Goal: Transaction & Acquisition: Purchase product/service

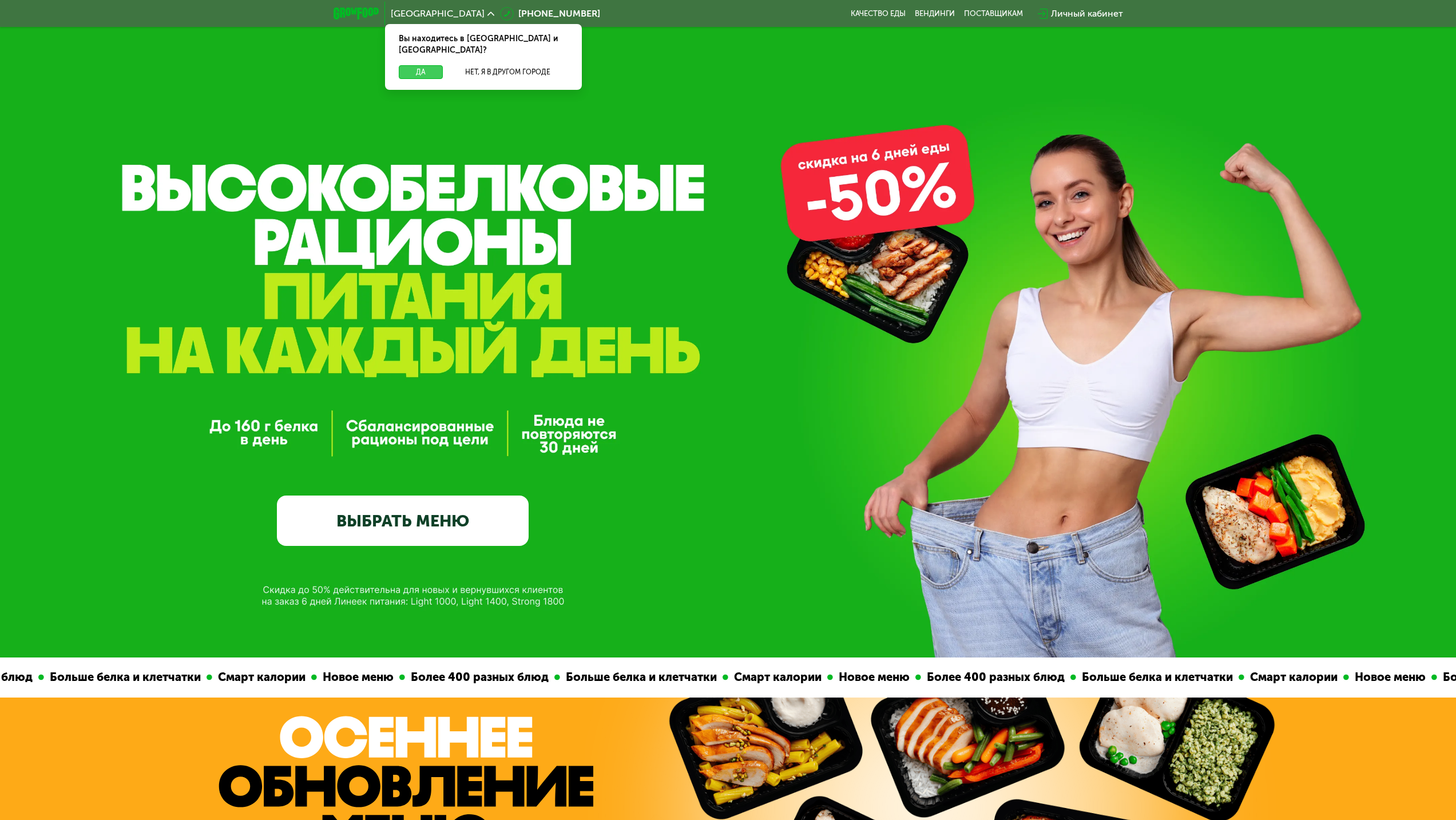
click at [432, 65] on button "Да" at bounding box center [420, 72] width 44 height 13
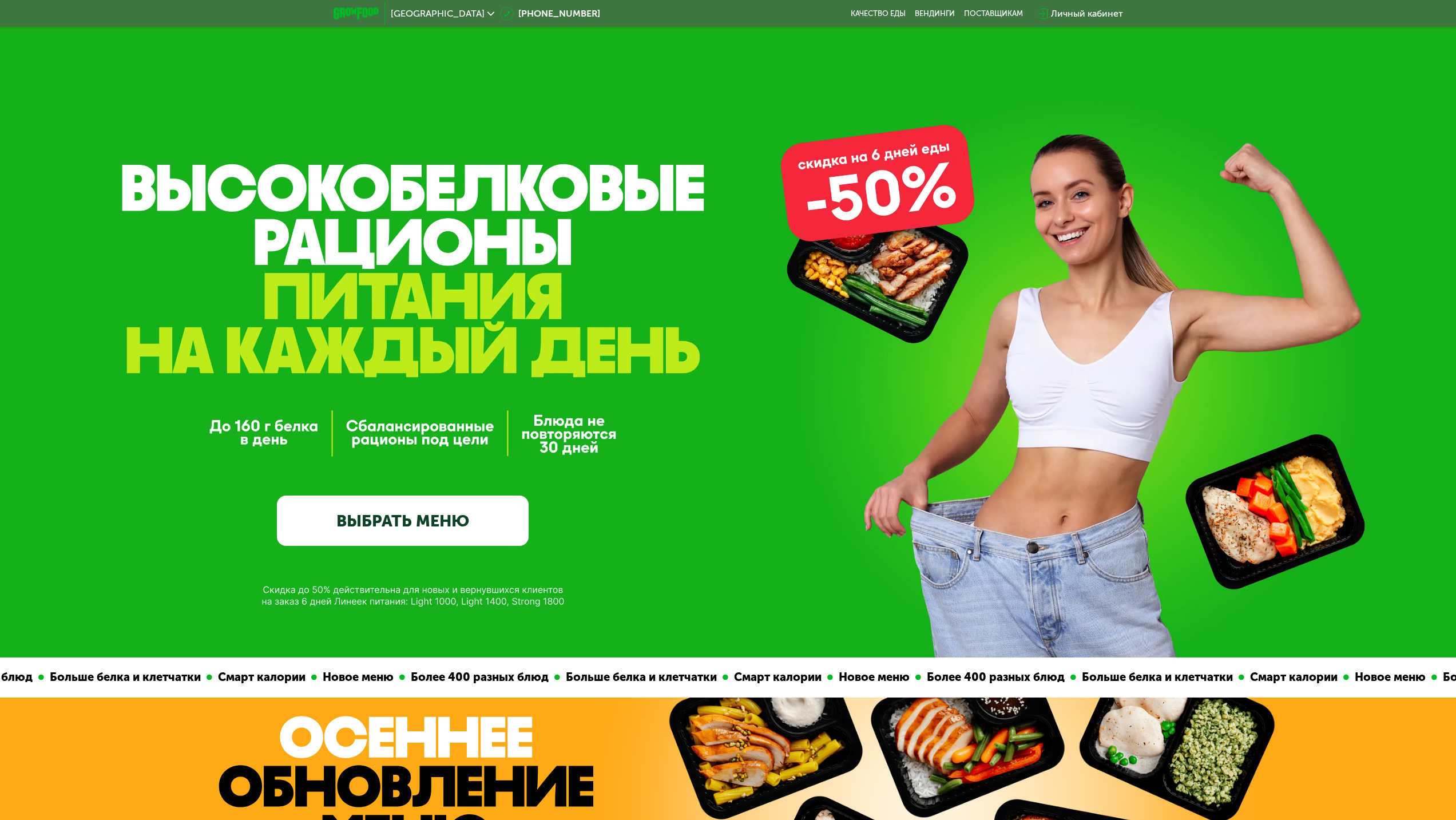
click at [409, 528] on link "ВЫБРАТЬ МЕНЮ" at bounding box center [403, 521] width 252 height 50
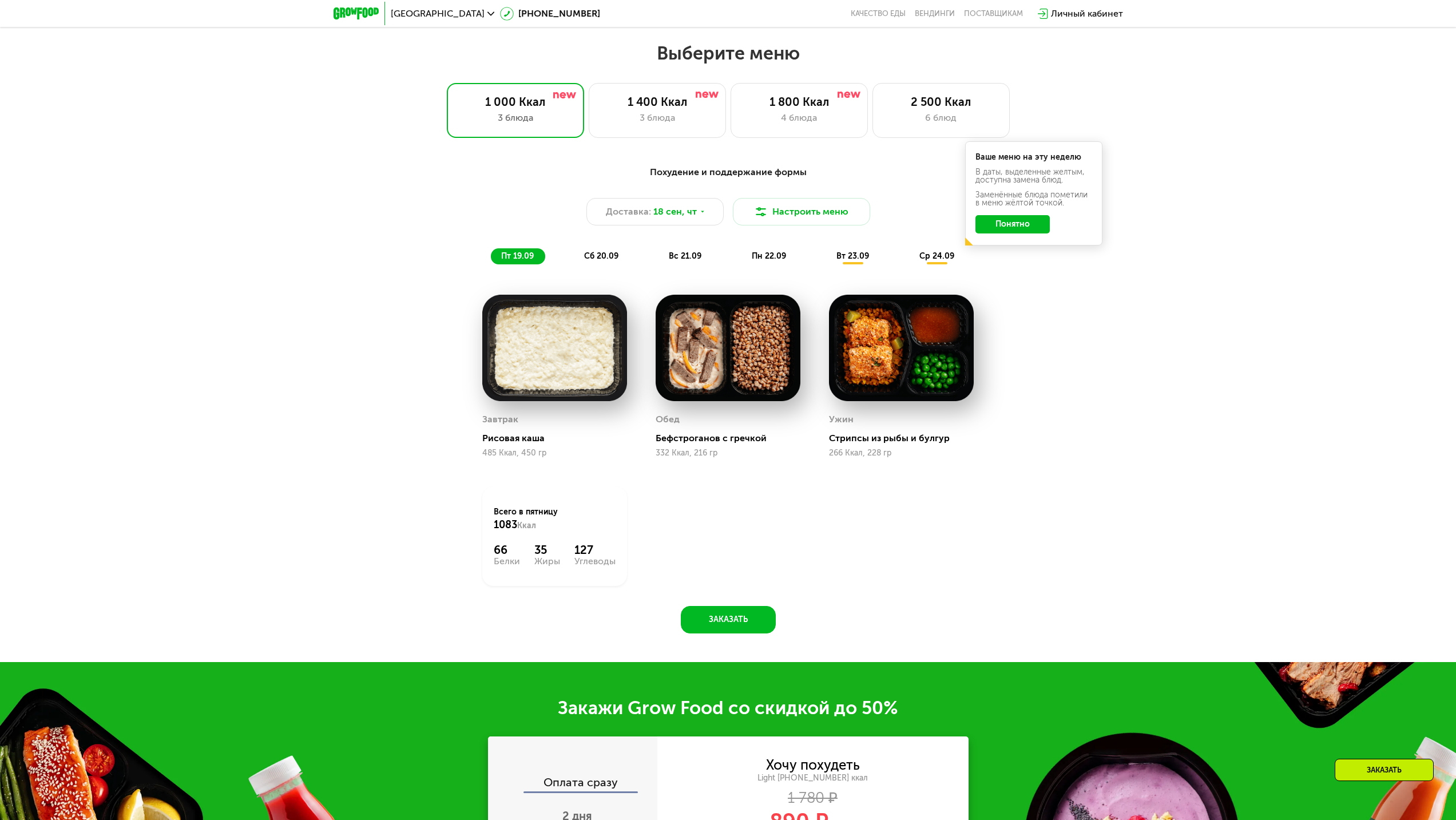
scroll to position [1249, 0]
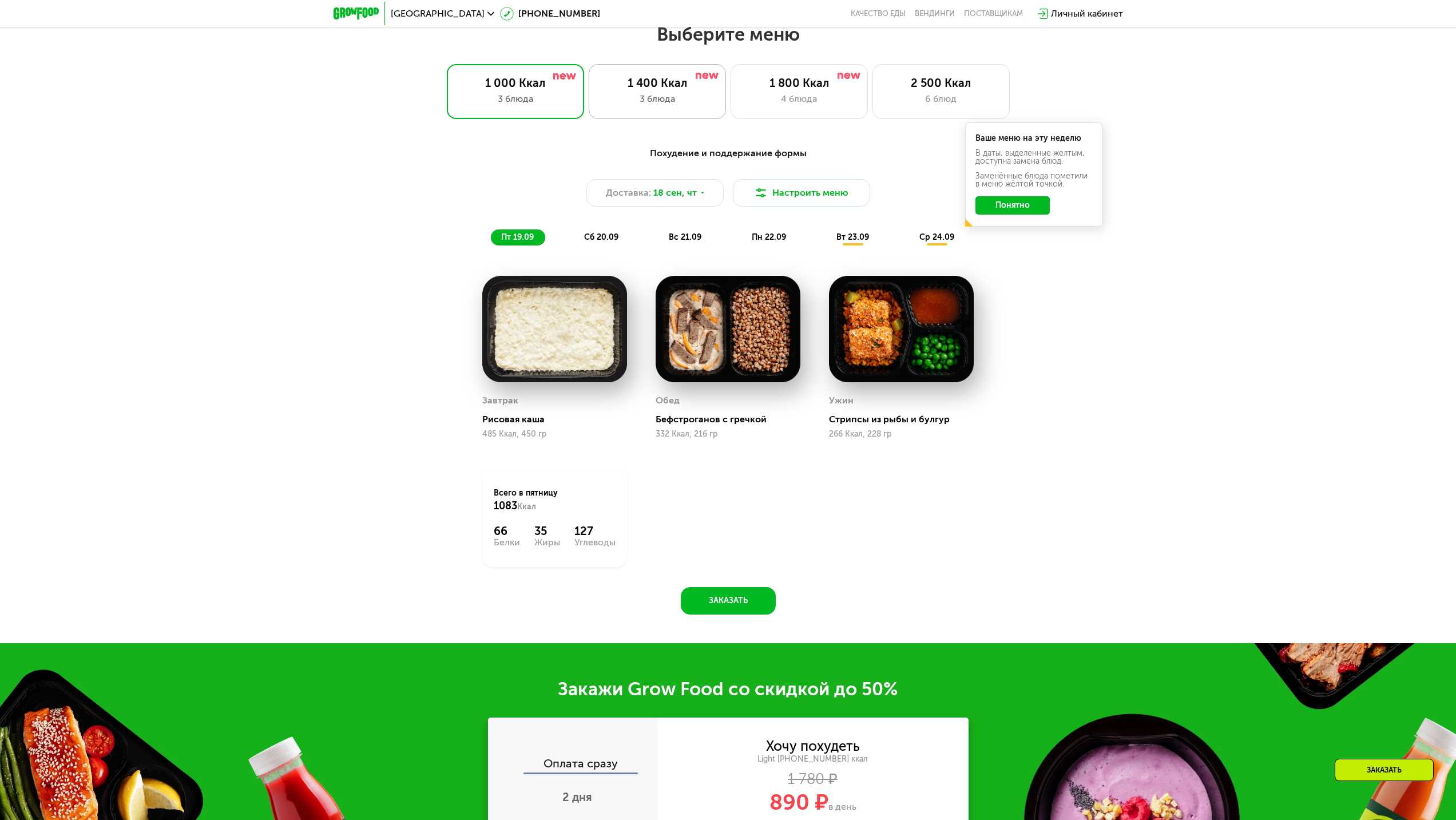
click at [690, 99] on div "3 блюда" at bounding box center [658, 98] width 113 height 13
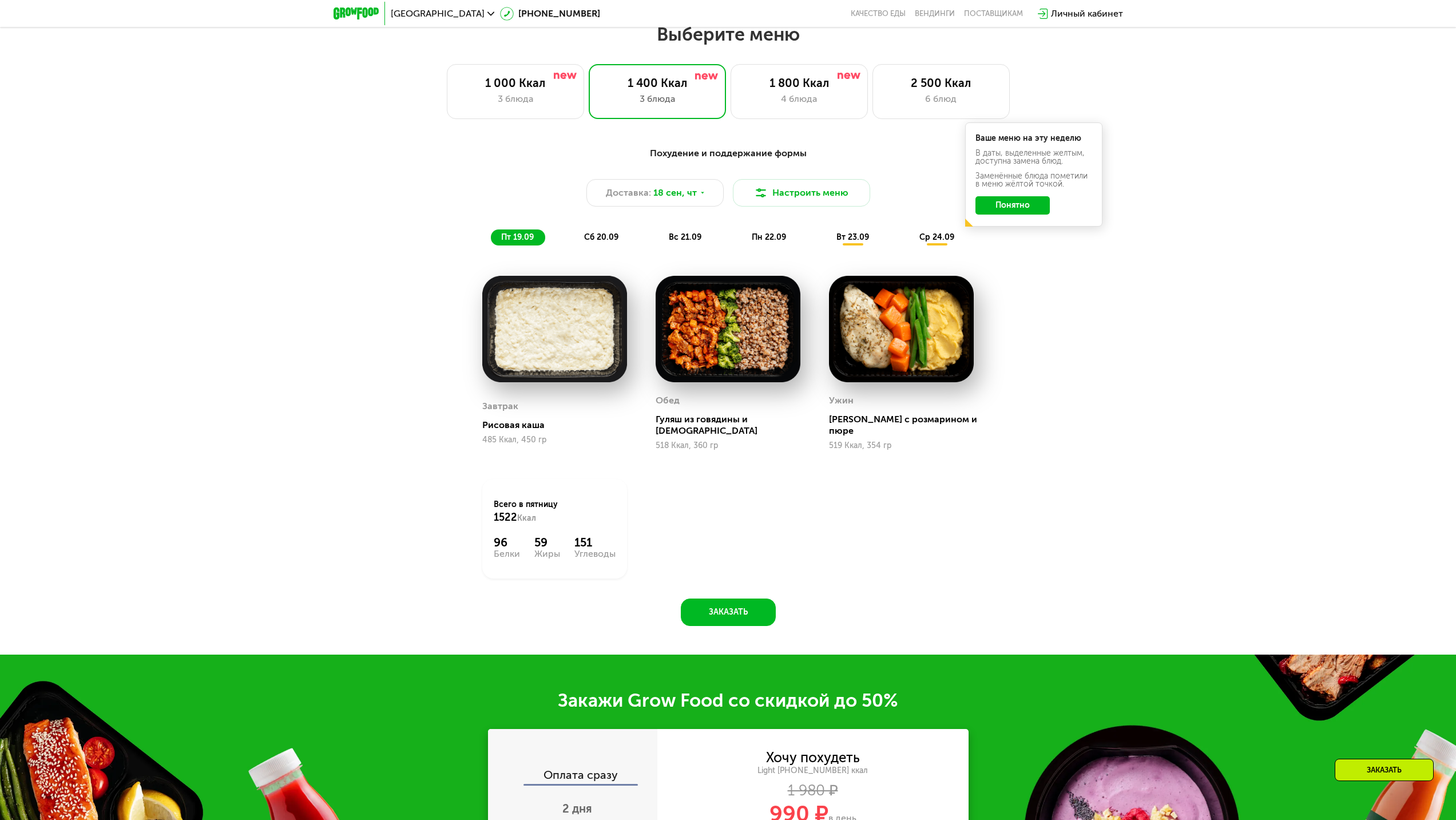
click at [733, 337] on img at bounding box center [728, 328] width 145 height 106
click at [761, 99] on div "4 блюда" at bounding box center [799, 98] width 113 height 13
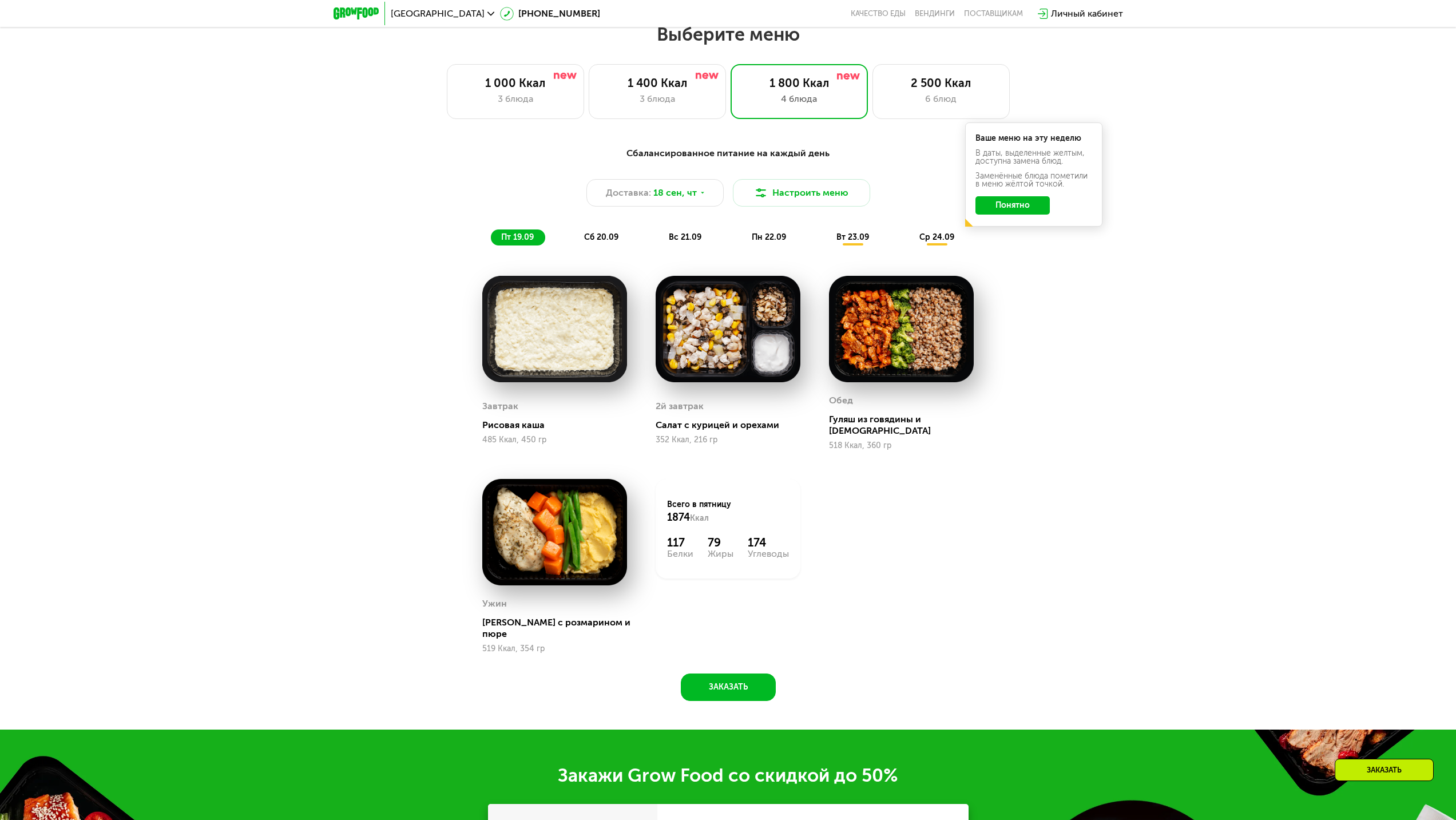
click at [613, 242] on span "сб 20.09" at bounding box center [602, 237] width 35 height 9
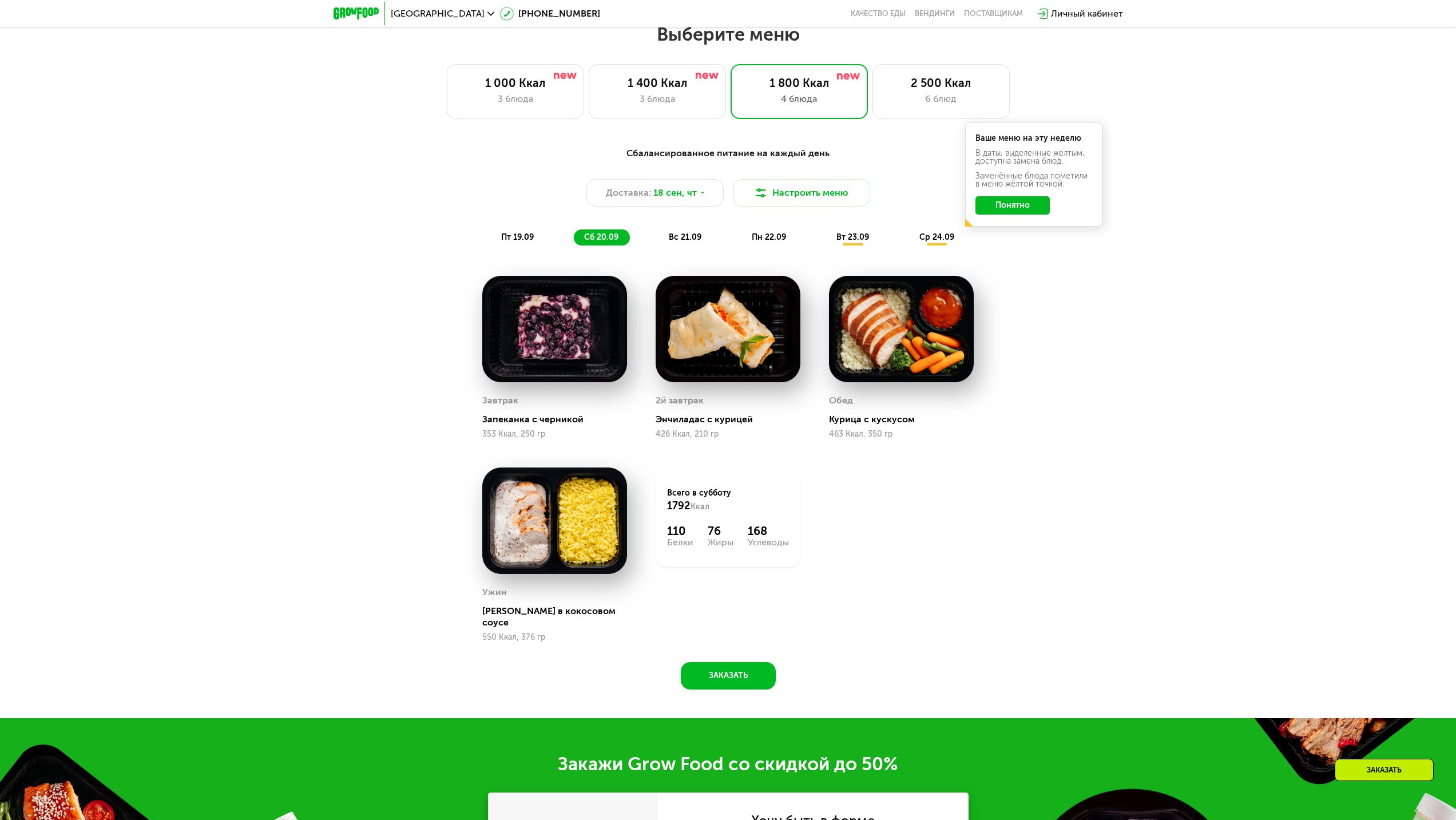
click at [682, 246] on div "вс 21.09" at bounding box center [685, 237] width 54 height 16
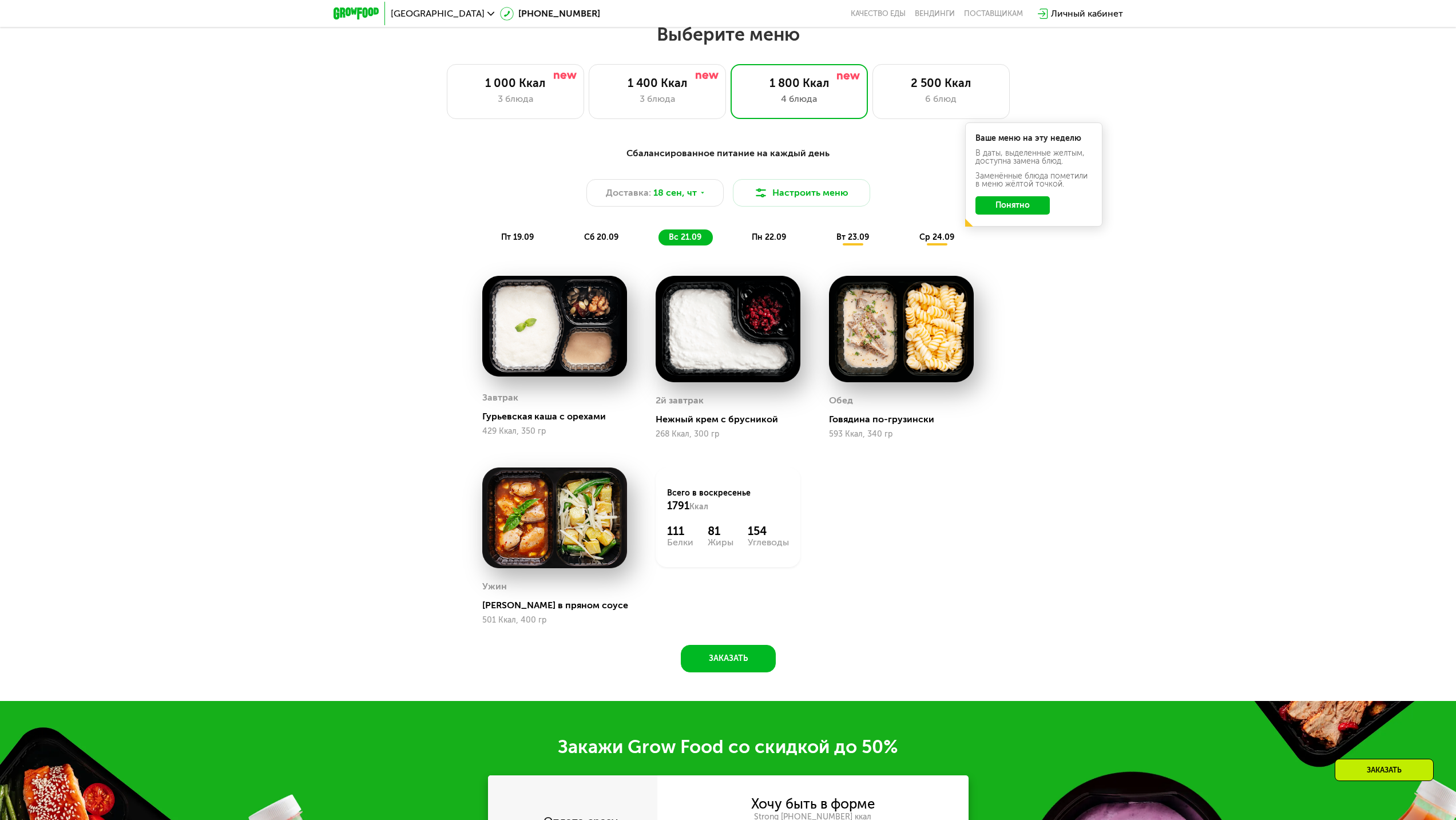
click at [759, 242] on span "пн 22.09" at bounding box center [769, 237] width 35 height 9
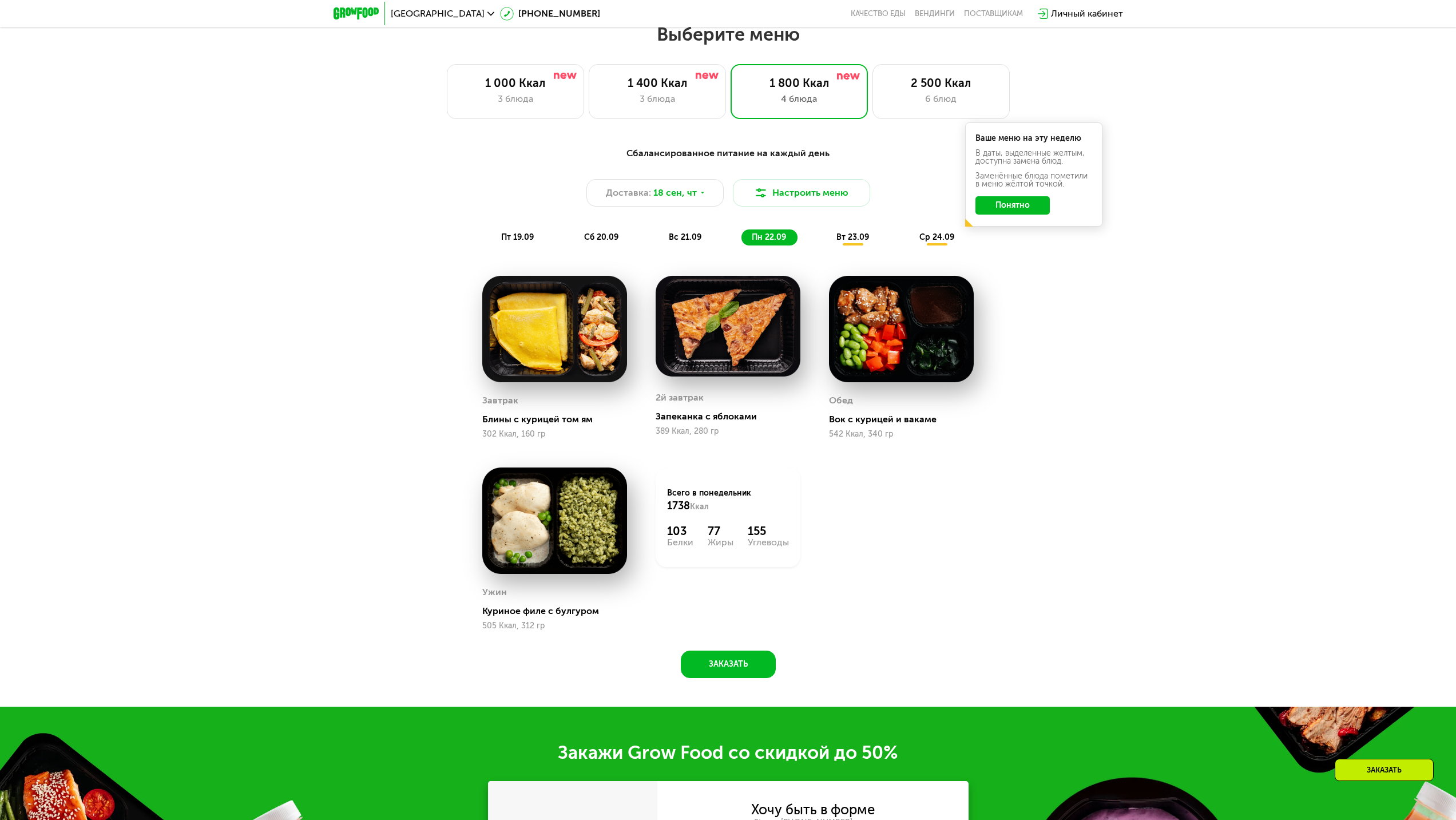
drag, startPoint x: 514, startPoint y: 438, endPoint x: 525, endPoint y: 438, distance: 11.0
click at [514, 438] on div "302 Ккал, 160 гр" at bounding box center [554, 434] width 145 height 9
drag, startPoint x: 572, startPoint y: 439, endPoint x: 465, endPoint y: 417, distance: 109.2
click at [465, 417] on div "Сбалансированное питание на каждый день Доставка: [DATE] Настроить меню пт 19.0…" at bounding box center [728, 408] width 705 height 538
click at [454, 406] on div "Сбалансированное питание на каждый день Доставка: [DATE] Настроить меню пт 19.0…" at bounding box center [728, 408] width 705 height 538
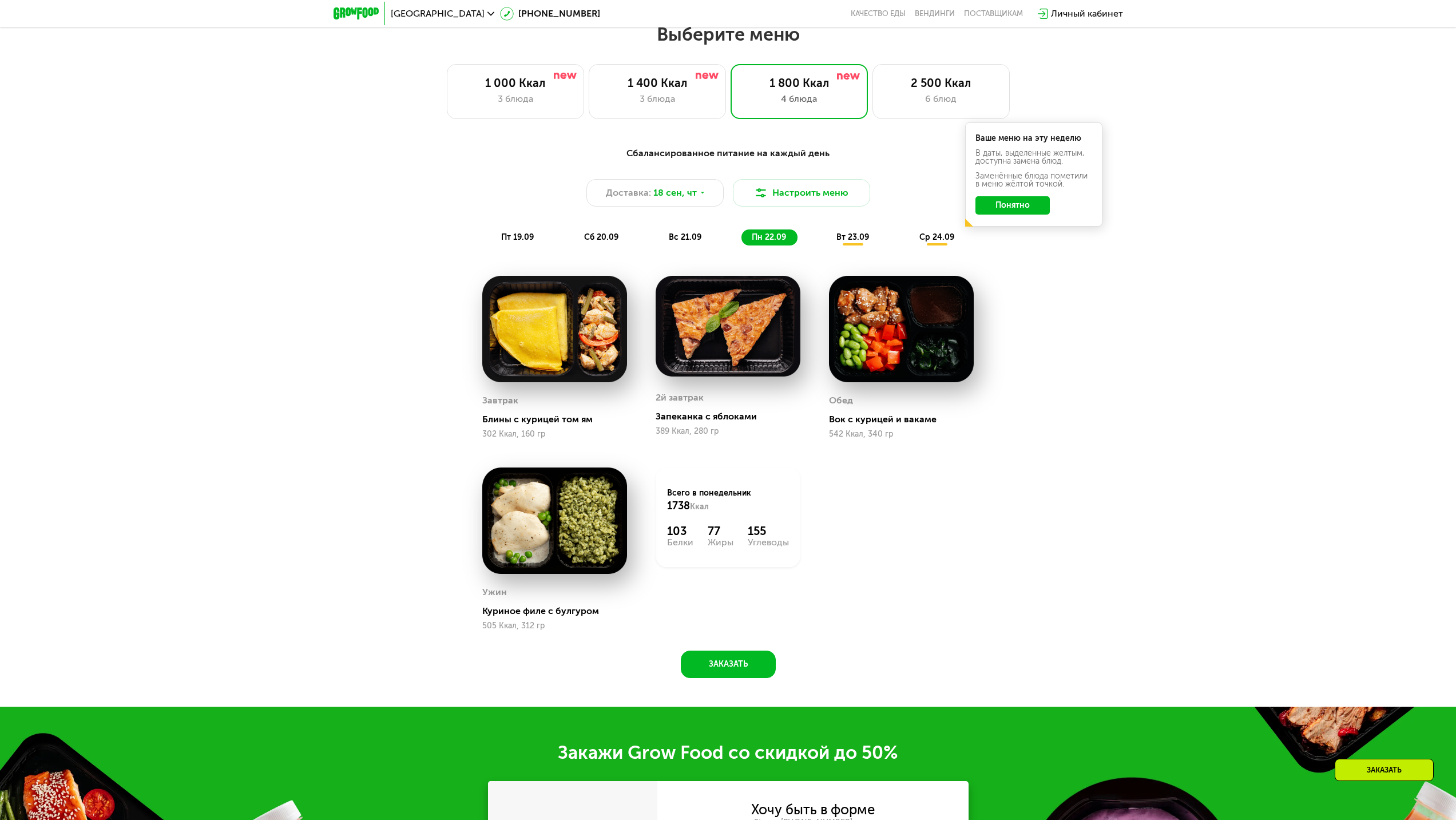
click at [852, 246] on div "вт 23.09" at bounding box center [853, 237] width 54 height 16
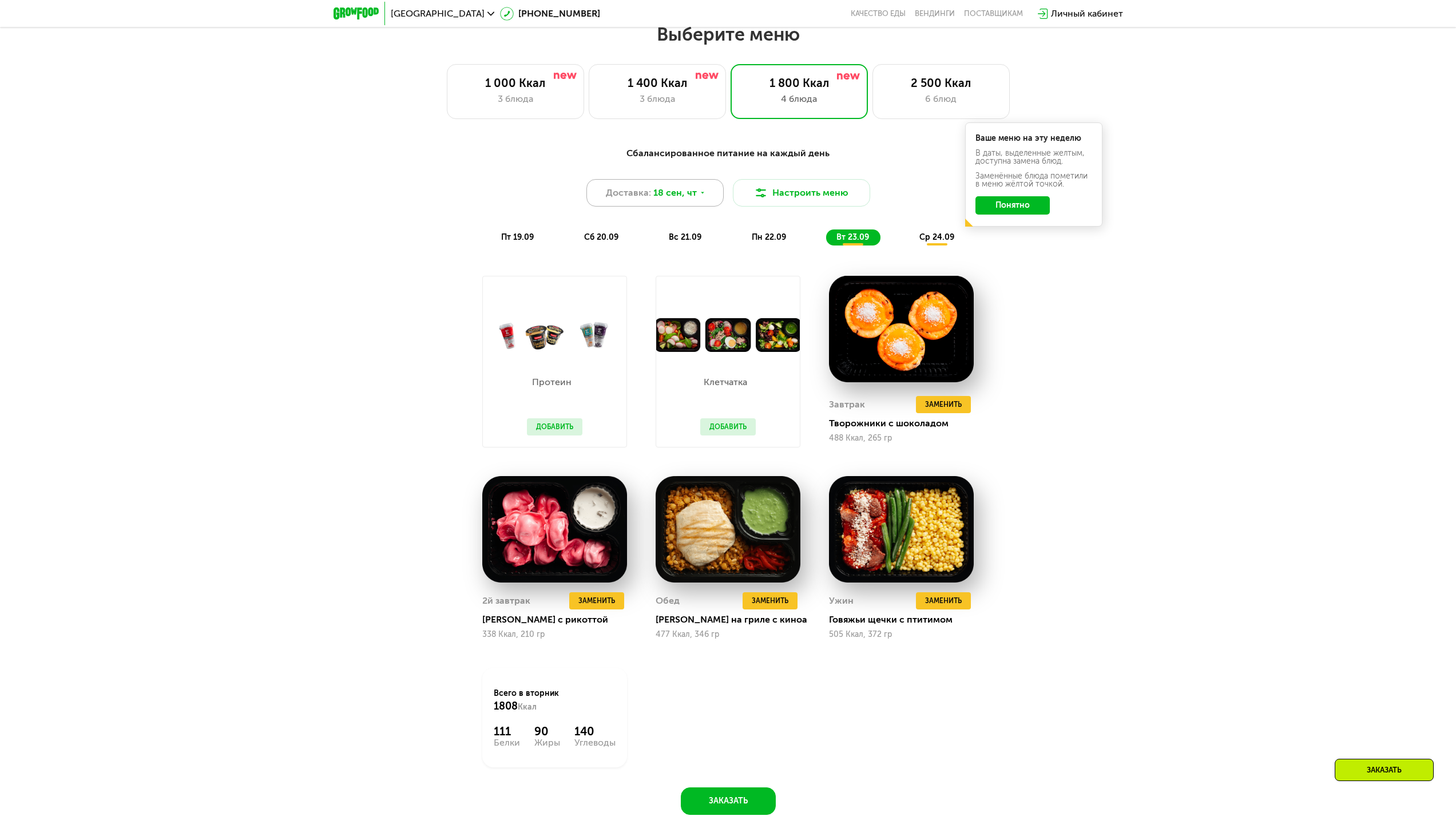
click at [694, 195] on span "18 сен, чт" at bounding box center [674, 192] width 43 height 13
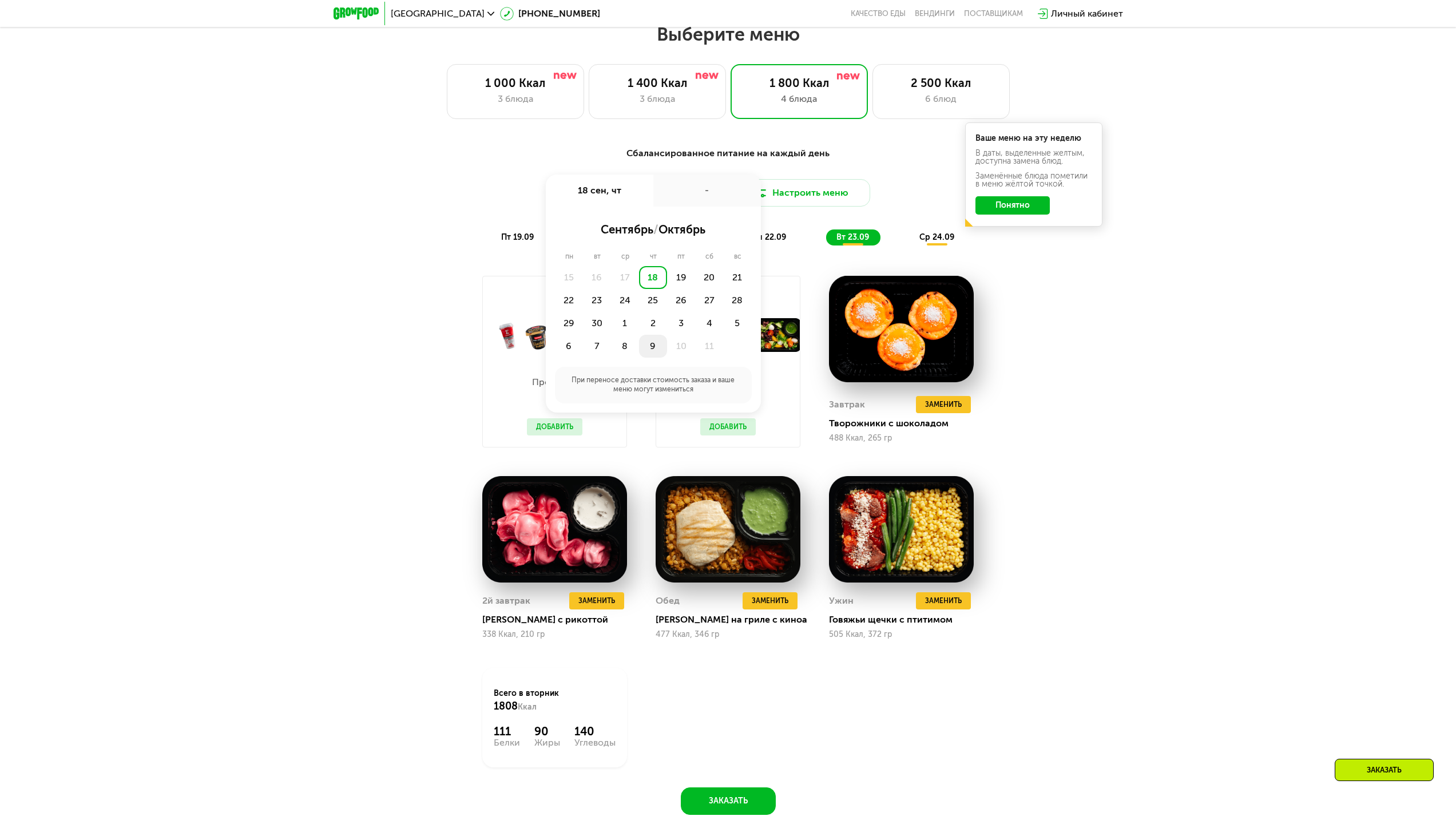
click at [649, 357] on div "9" at bounding box center [653, 346] width 28 height 23
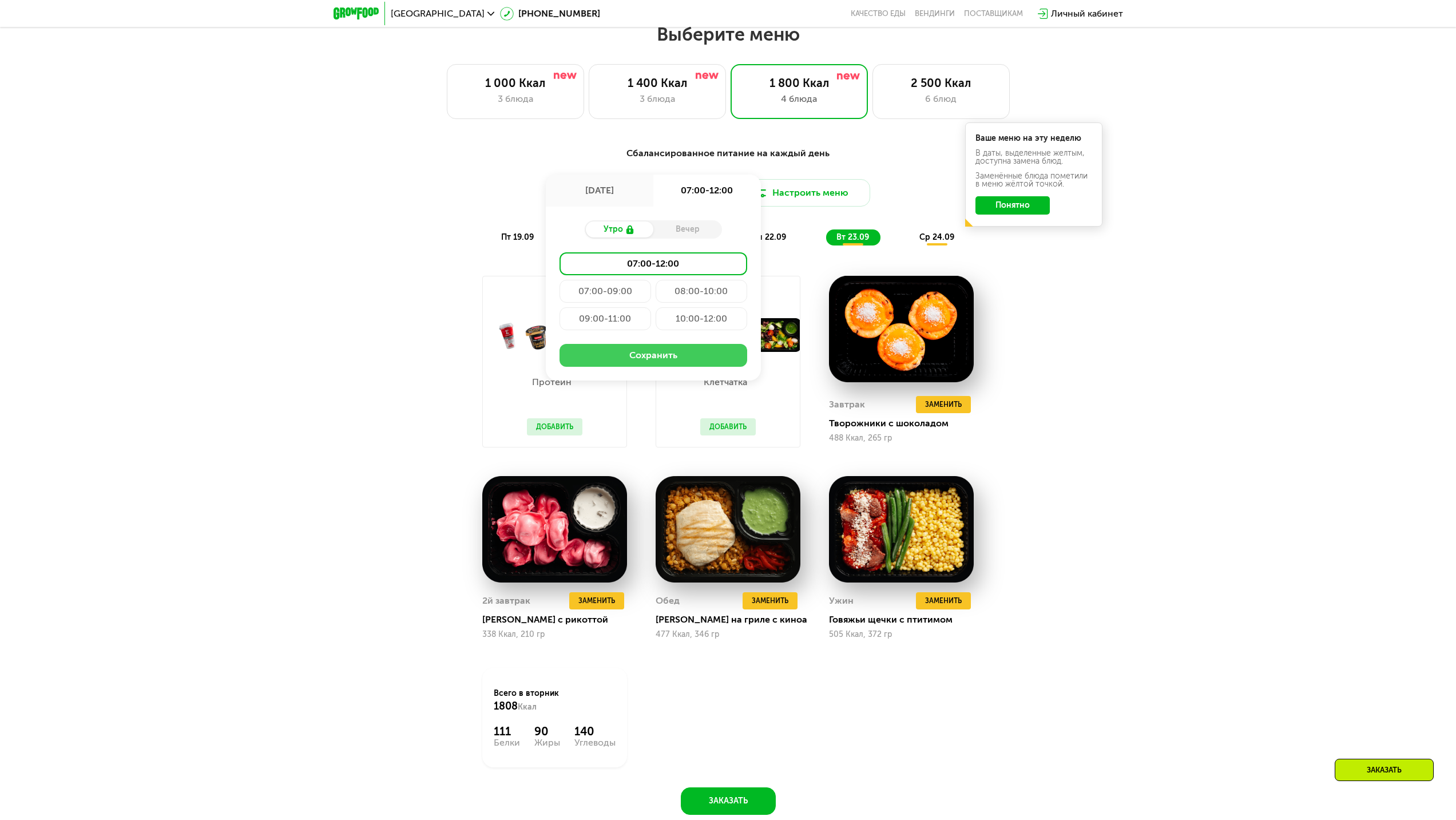
click at [646, 357] on button "Сохранить" at bounding box center [653, 355] width 187 height 23
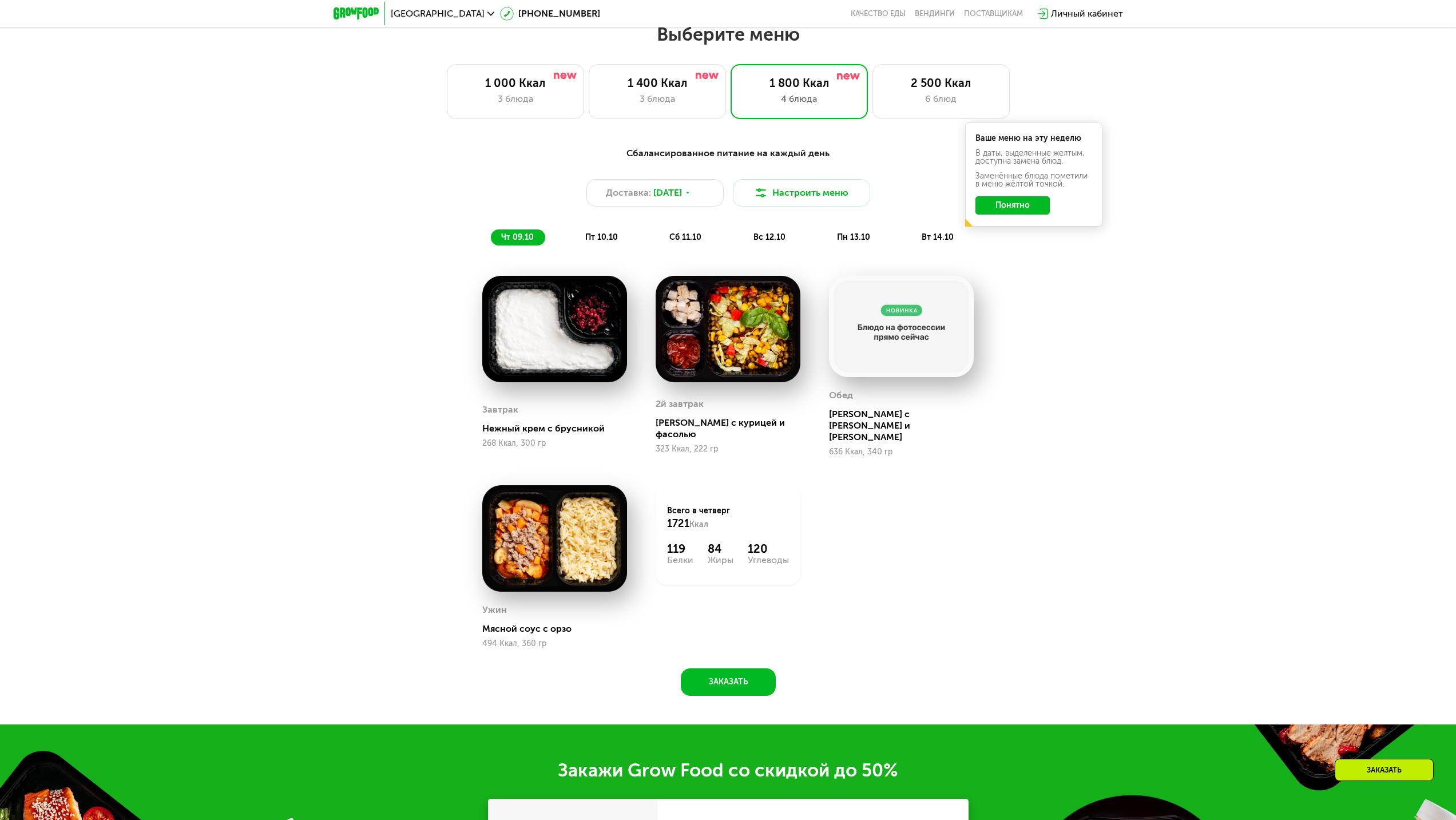
click at [1006, 214] on button "Понятно" at bounding box center [1012, 205] width 74 height 18
click at [546, 99] on div "3 блюда" at bounding box center [516, 98] width 113 height 13
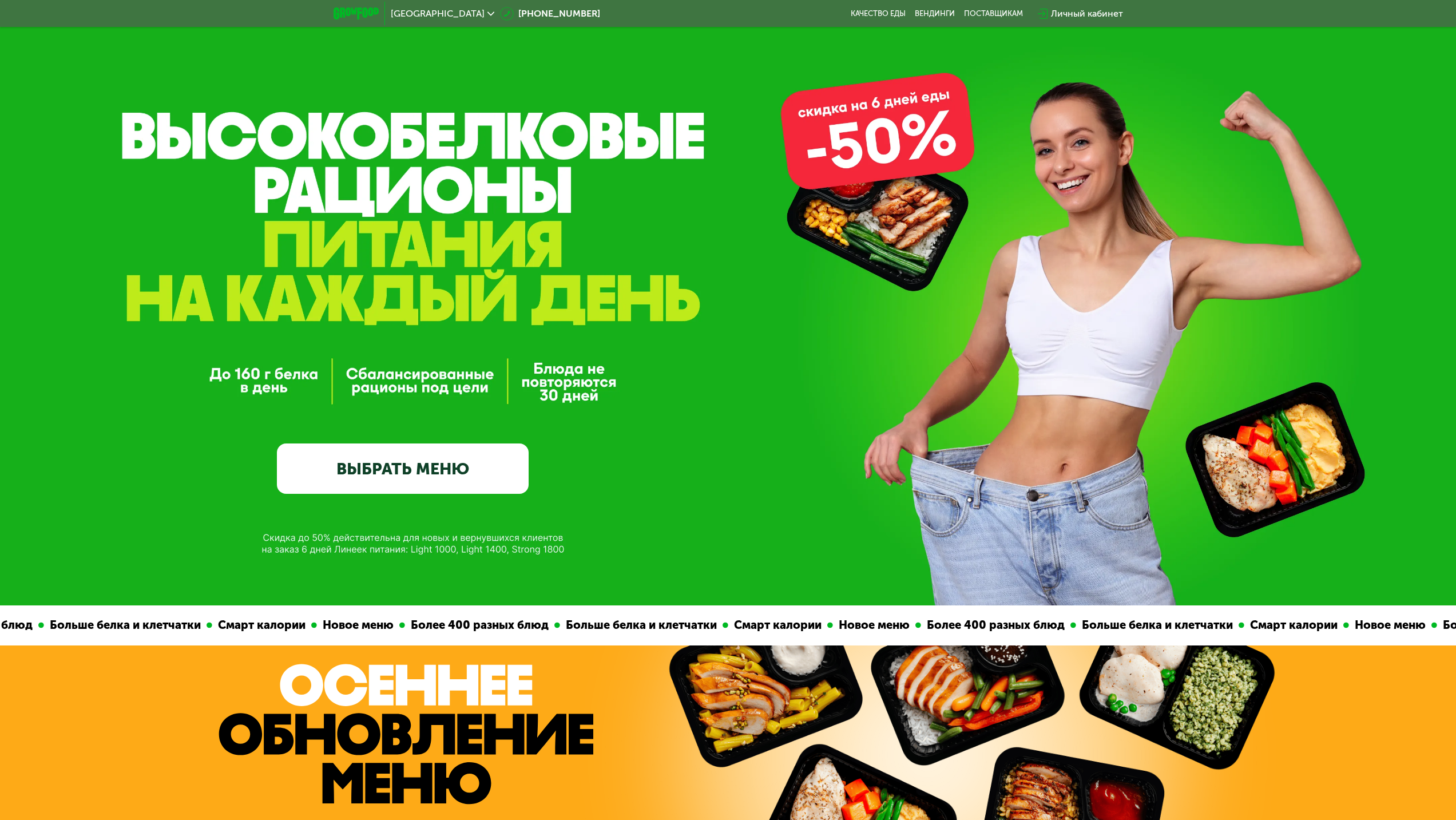
scroll to position [0, 0]
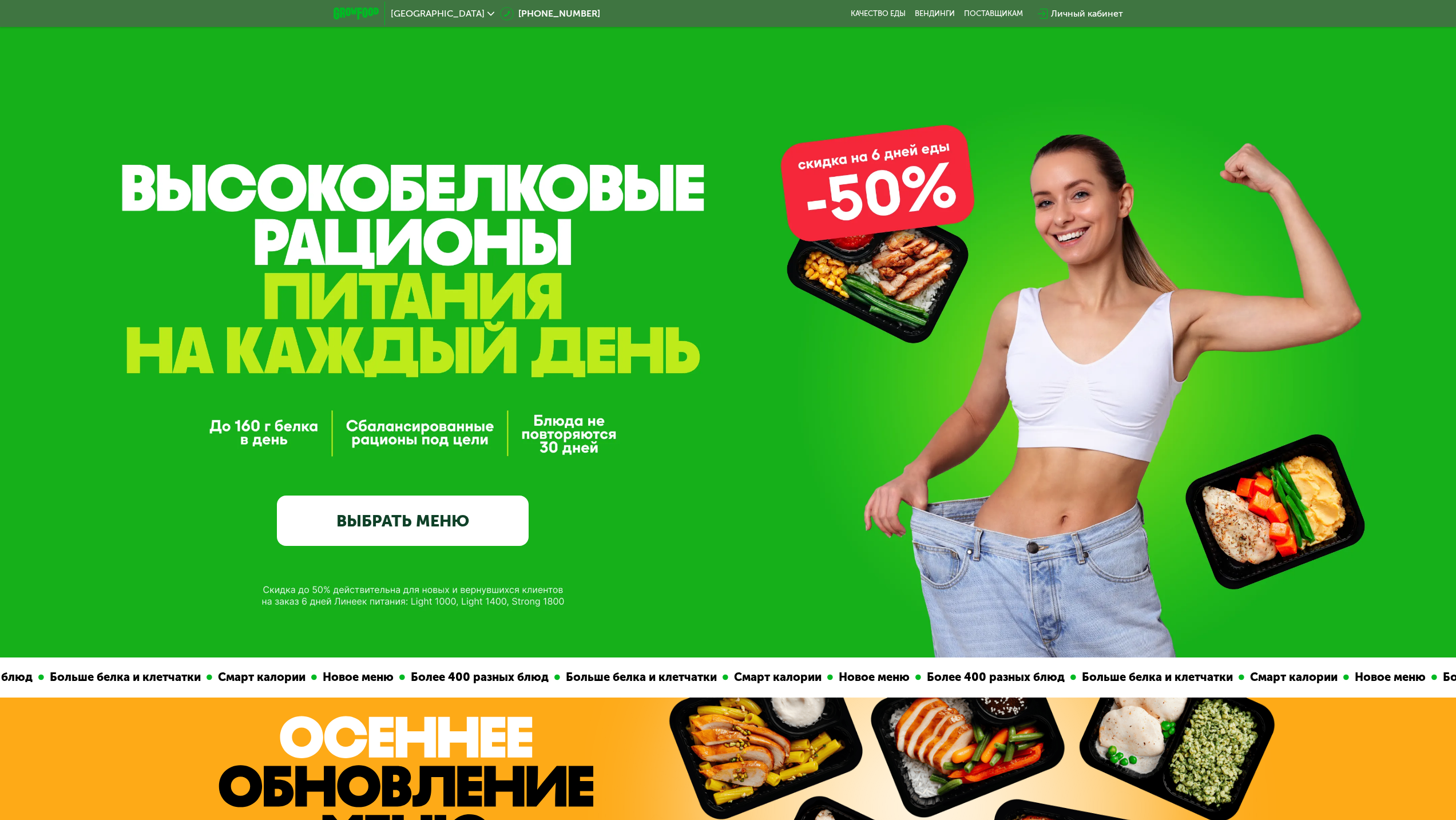
click at [413, 14] on span "[GEOGRAPHIC_DATA]" at bounding box center [437, 14] width 94 height 9
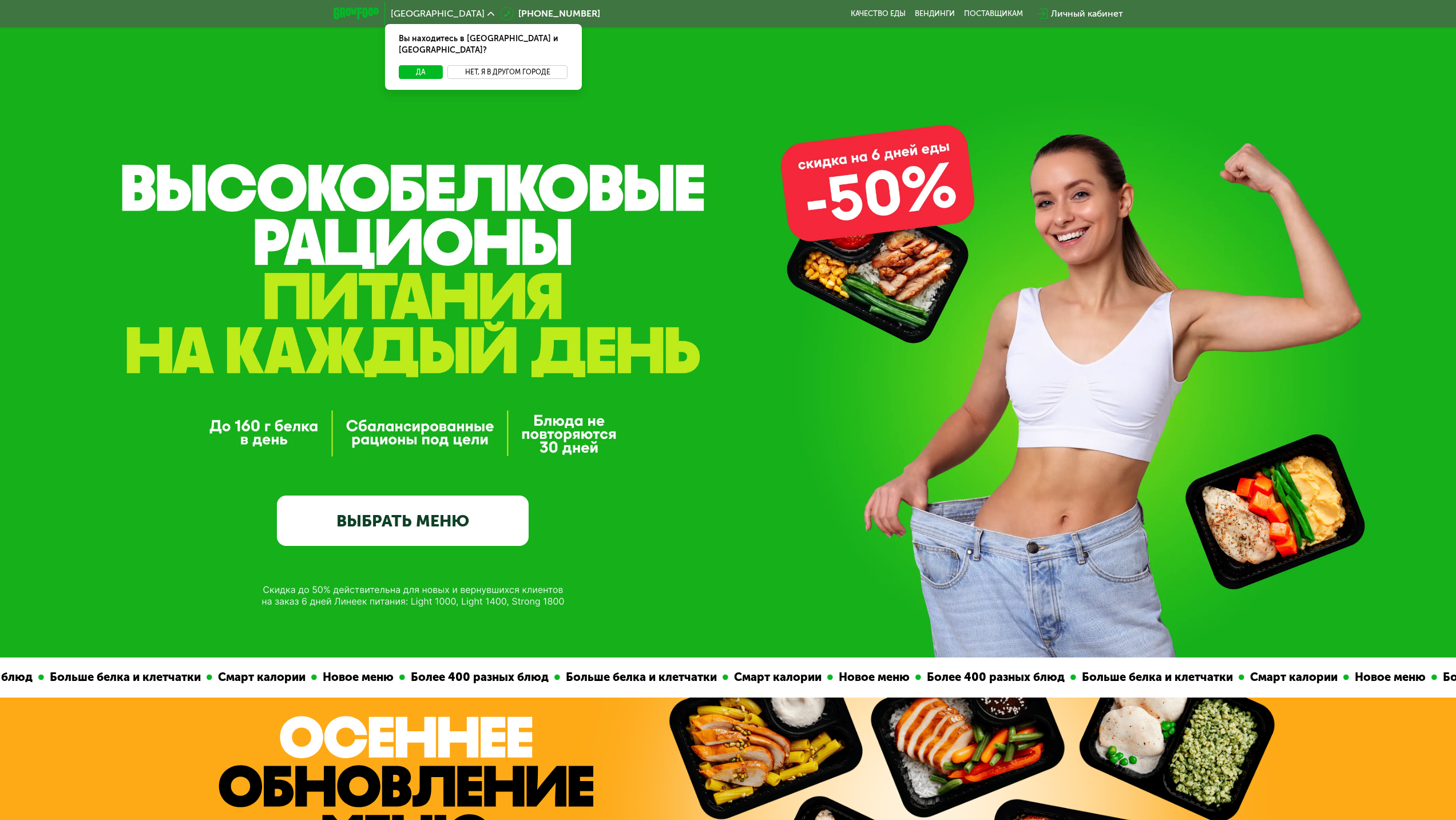
click at [475, 65] on button "Нет, я в другом городе" at bounding box center [507, 72] width 120 height 13
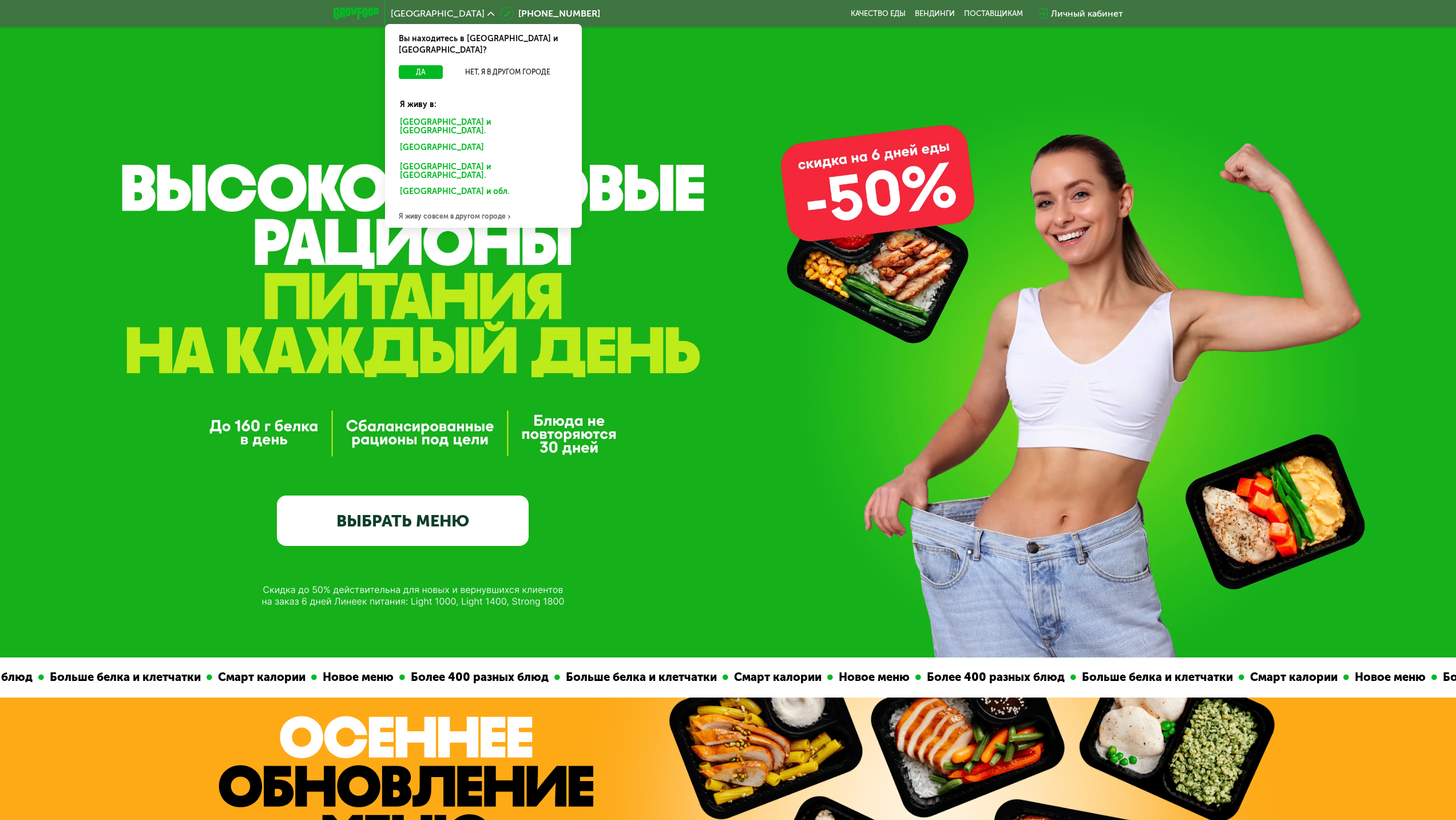
click at [466, 115] on div "[GEOGRAPHIC_DATA] и [GEOGRAPHIC_DATA]." at bounding box center [483, 127] width 183 height 24
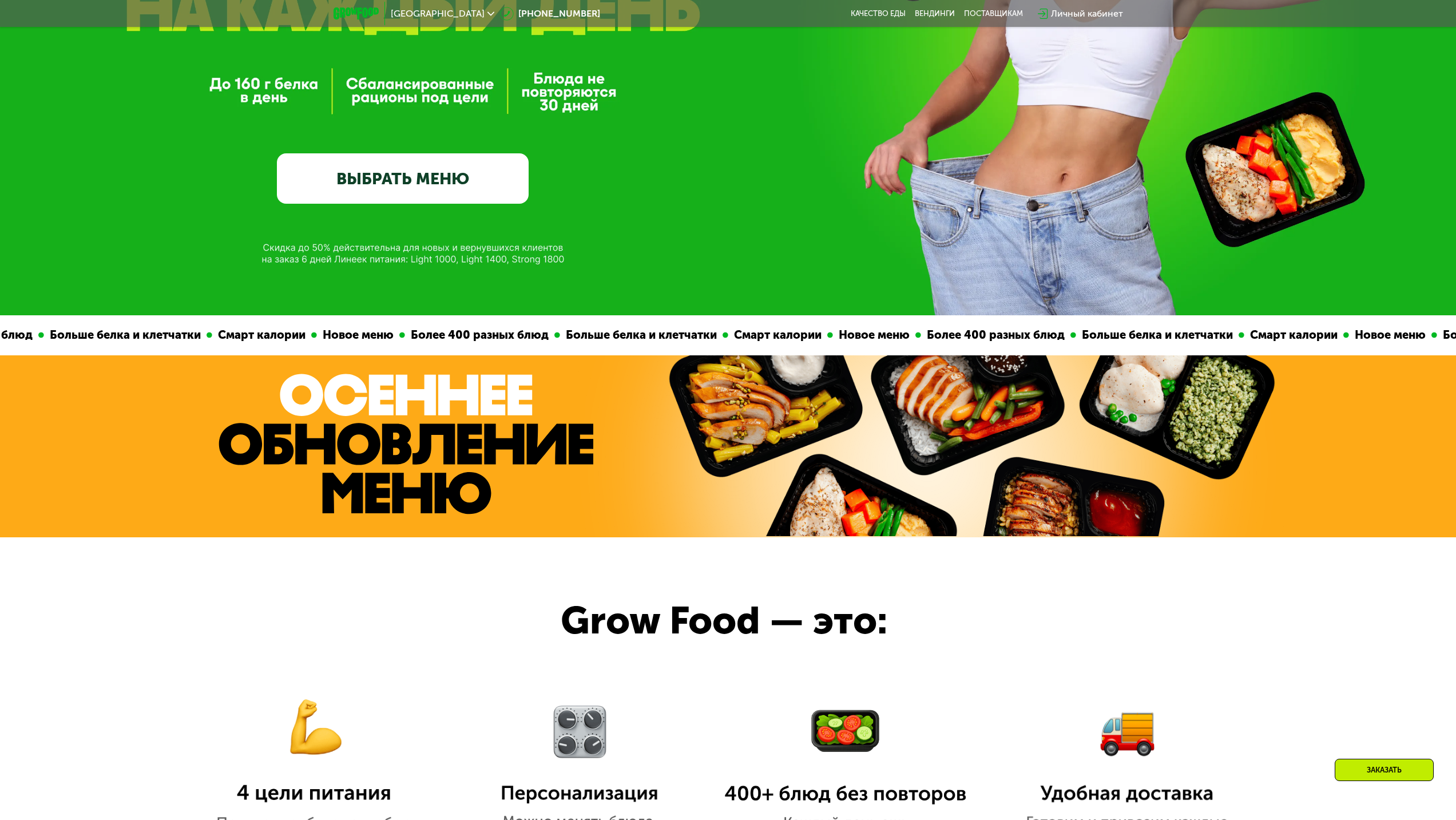
scroll to position [343, 0]
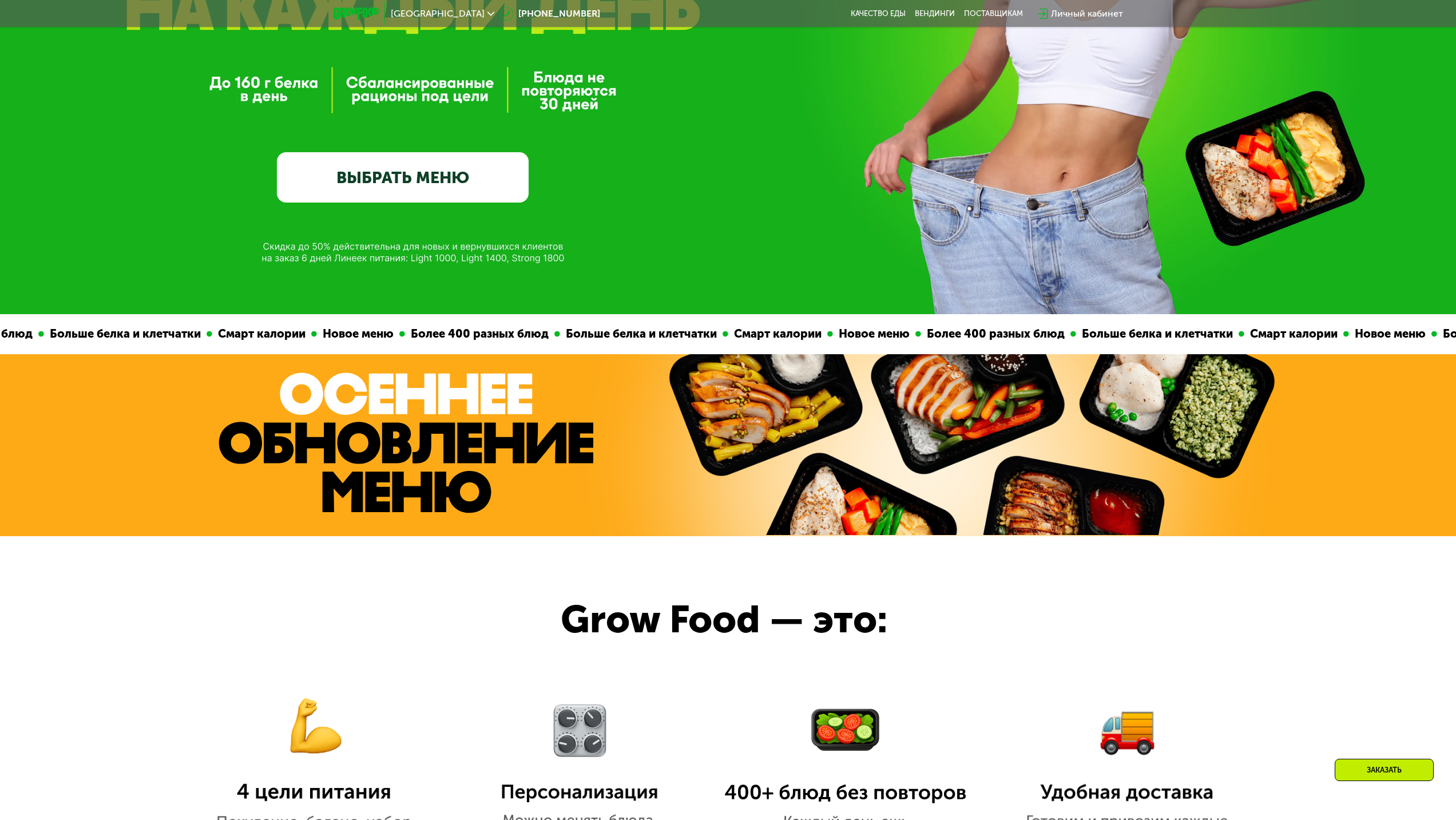
click at [435, 183] on link "ВЫБРАТЬ МЕНЮ" at bounding box center [403, 177] width 252 height 50
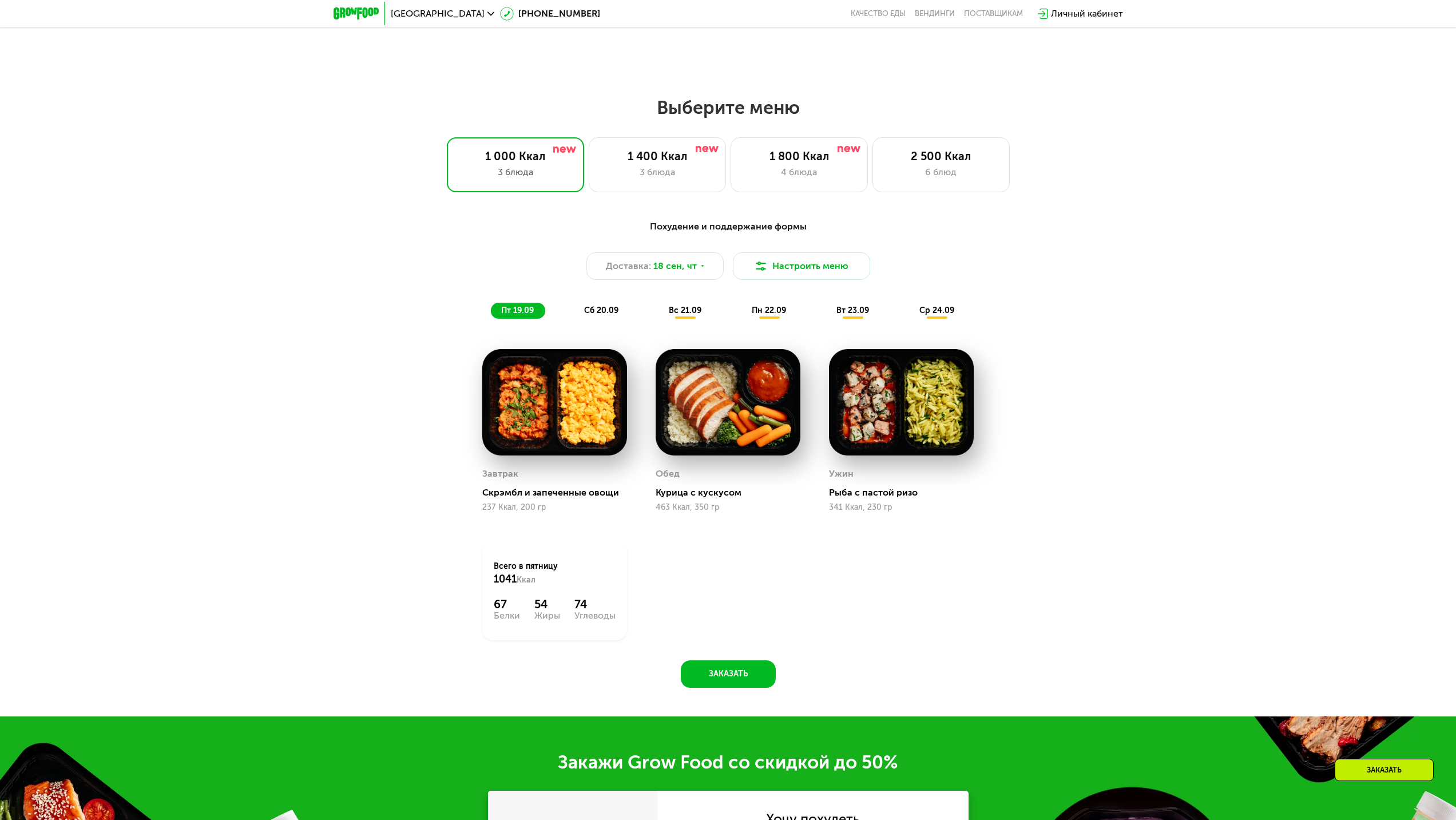
scroll to position [1249, 0]
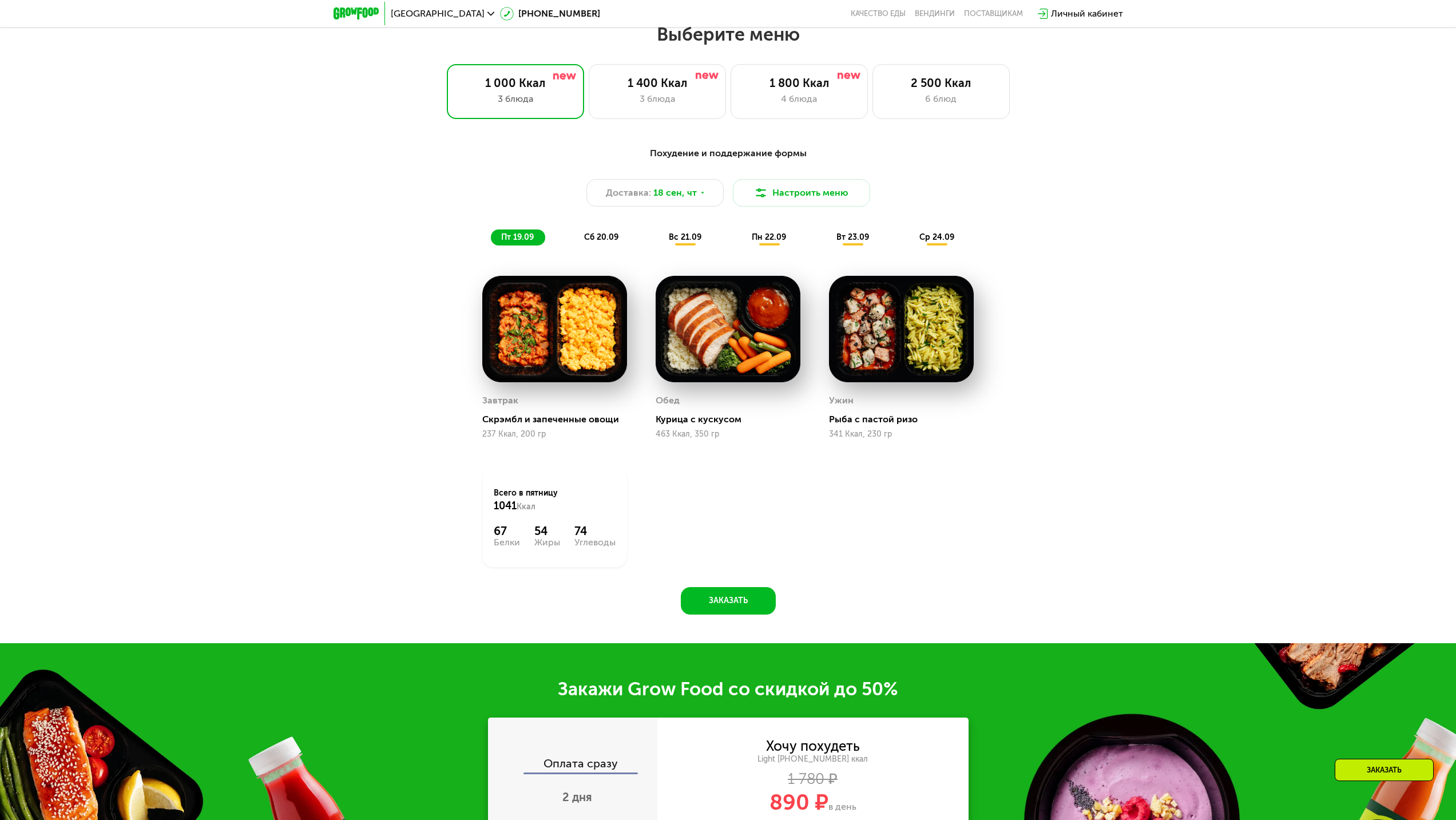
click at [690, 242] on span "вс 21.09" at bounding box center [684, 237] width 32 height 9
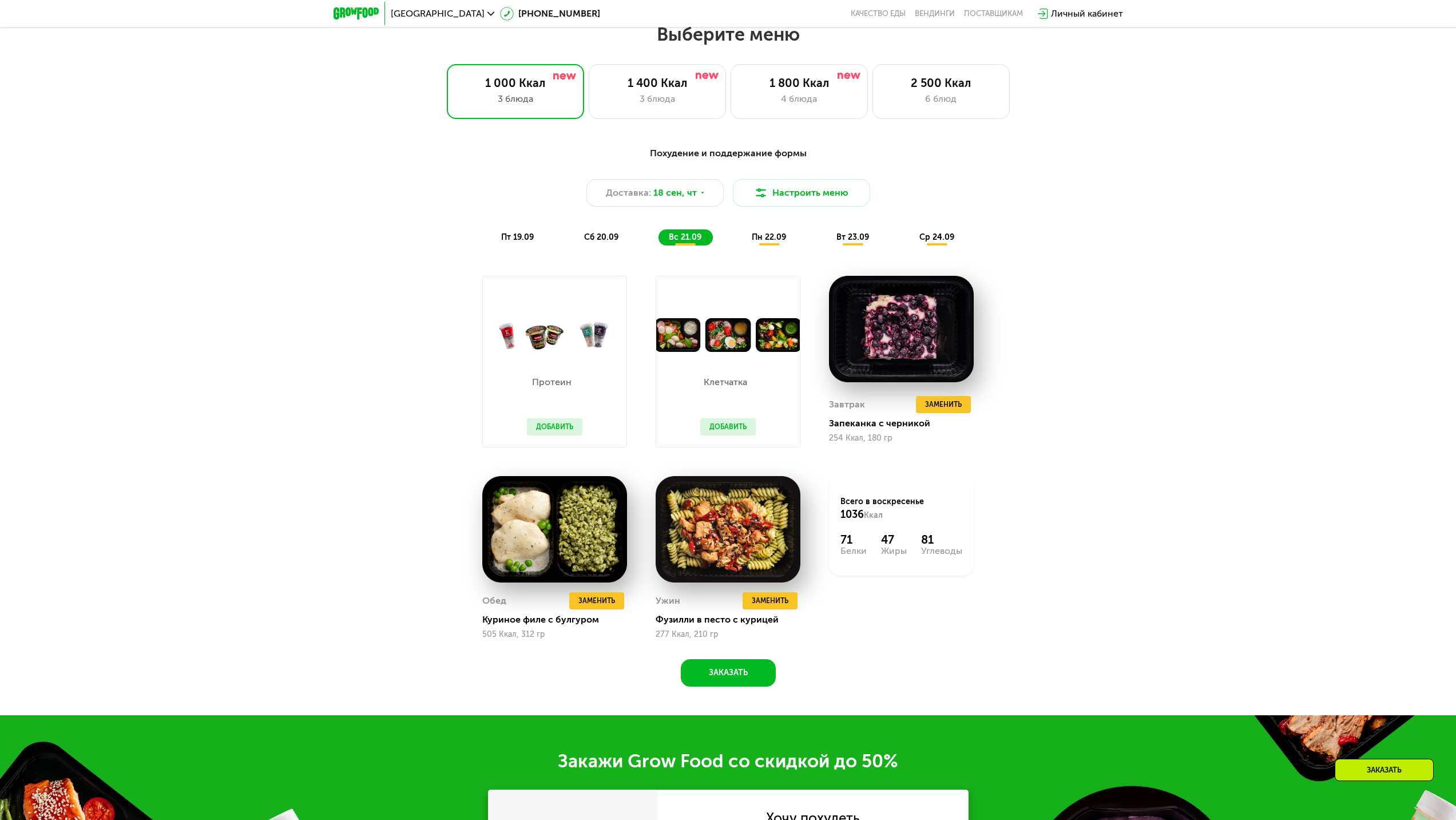
click at [549, 433] on button "Добавить" at bounding box center [554, 427] width 55 height 17
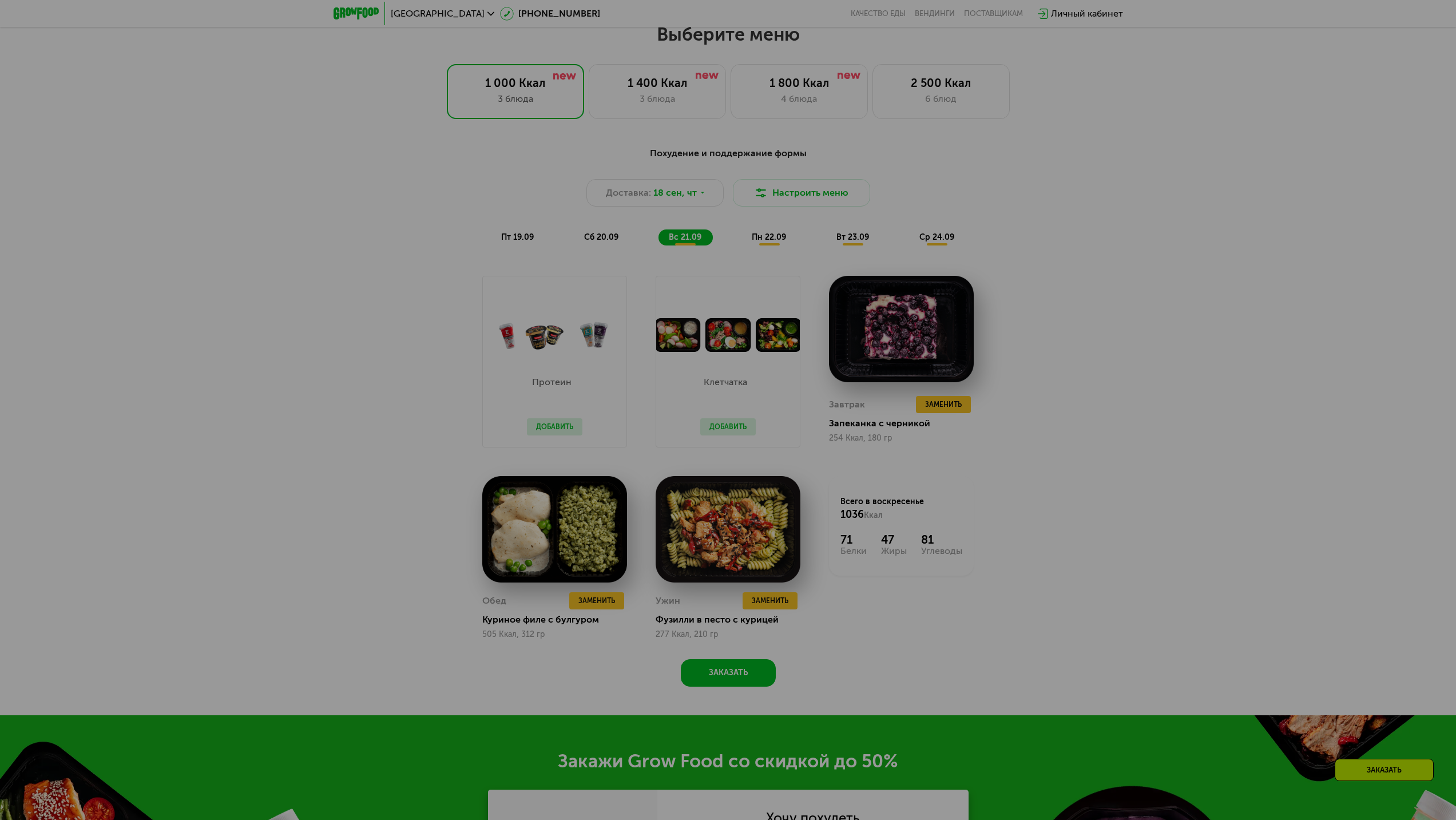
click at [557, 426] on div at bounding box center [728, 410] width 1456 height 820
click at [555, 432] on div at bounding box center [728, 410] width 1456 height 820
click at [724, 417] on div at bounding box center [728, 410] width 1456 height 820
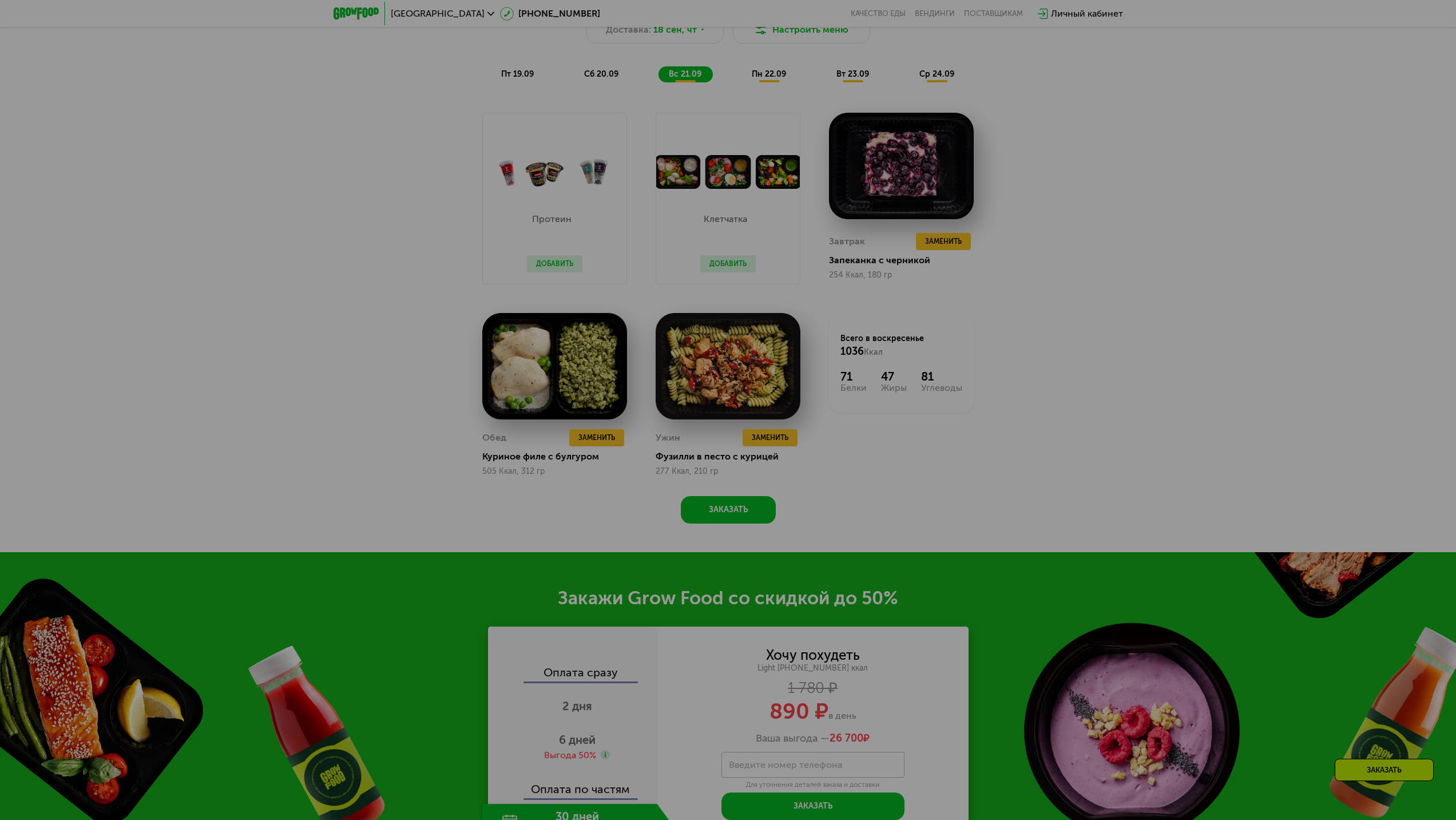
scroll to position [1649, 0]
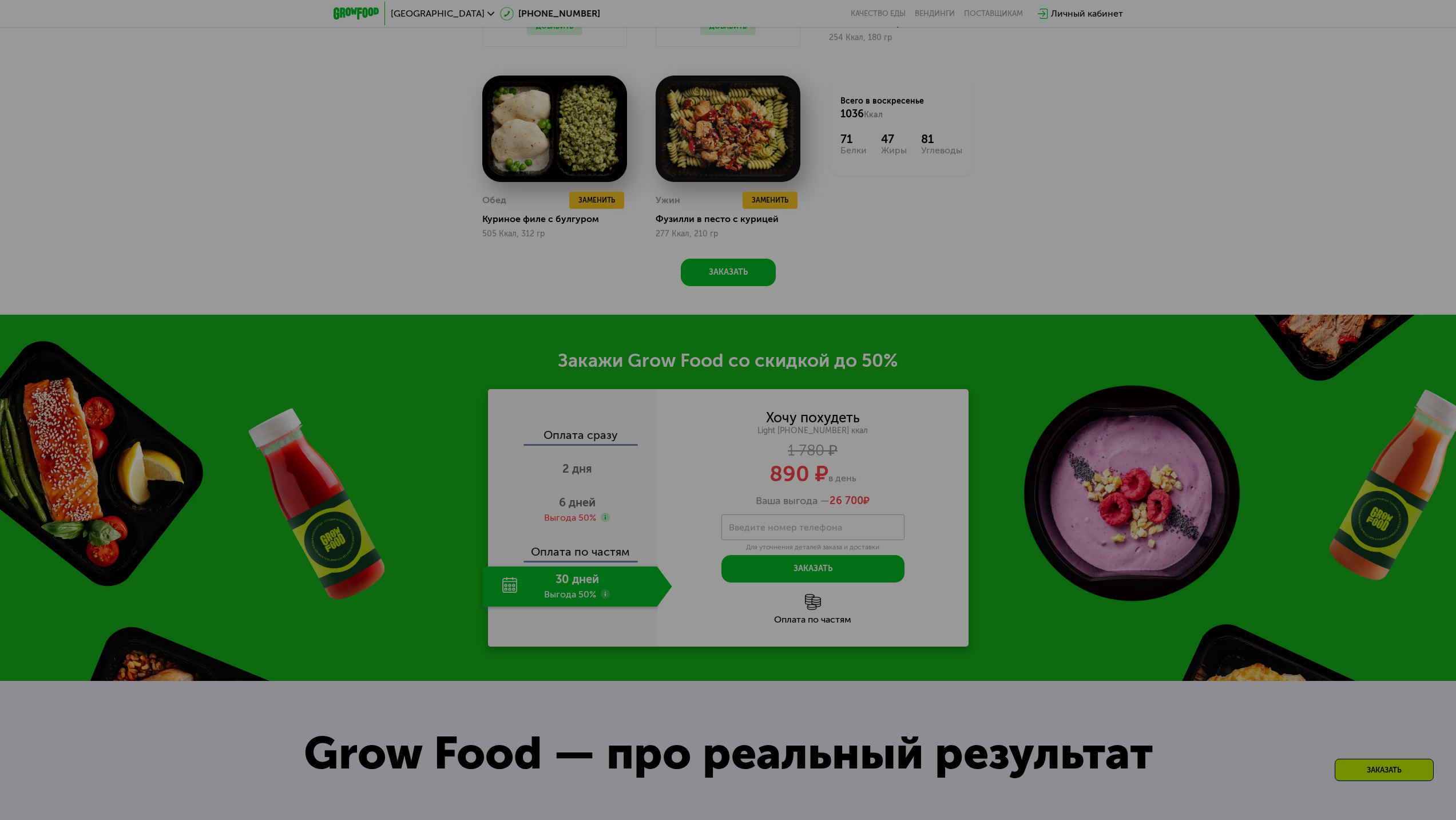
click at [950, 287] on div at bounding box center [728, 410] width 1456 height 820
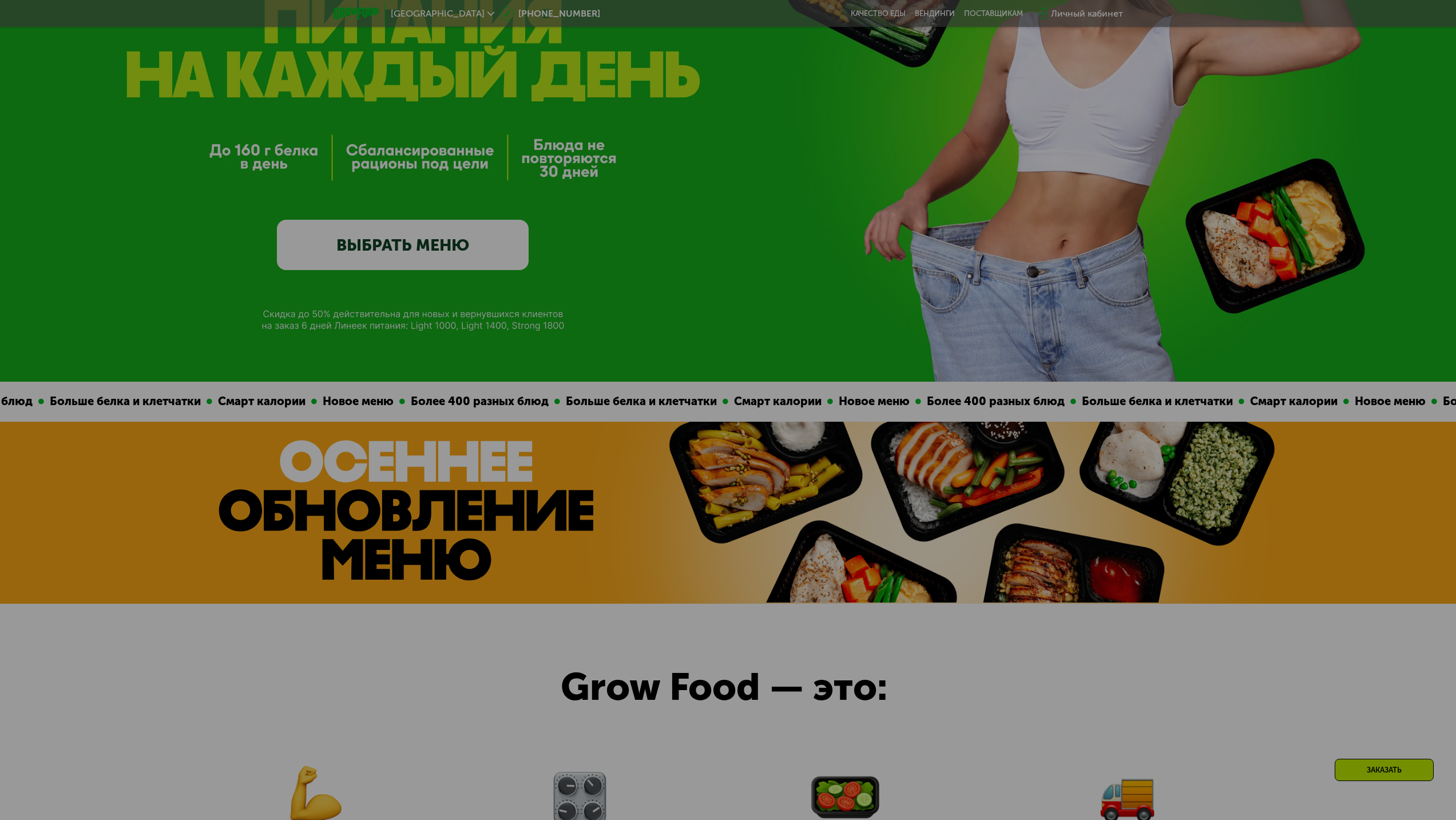
scroll to position [0, 0]
